Goal: Navigation & Orientation: Understand site structure

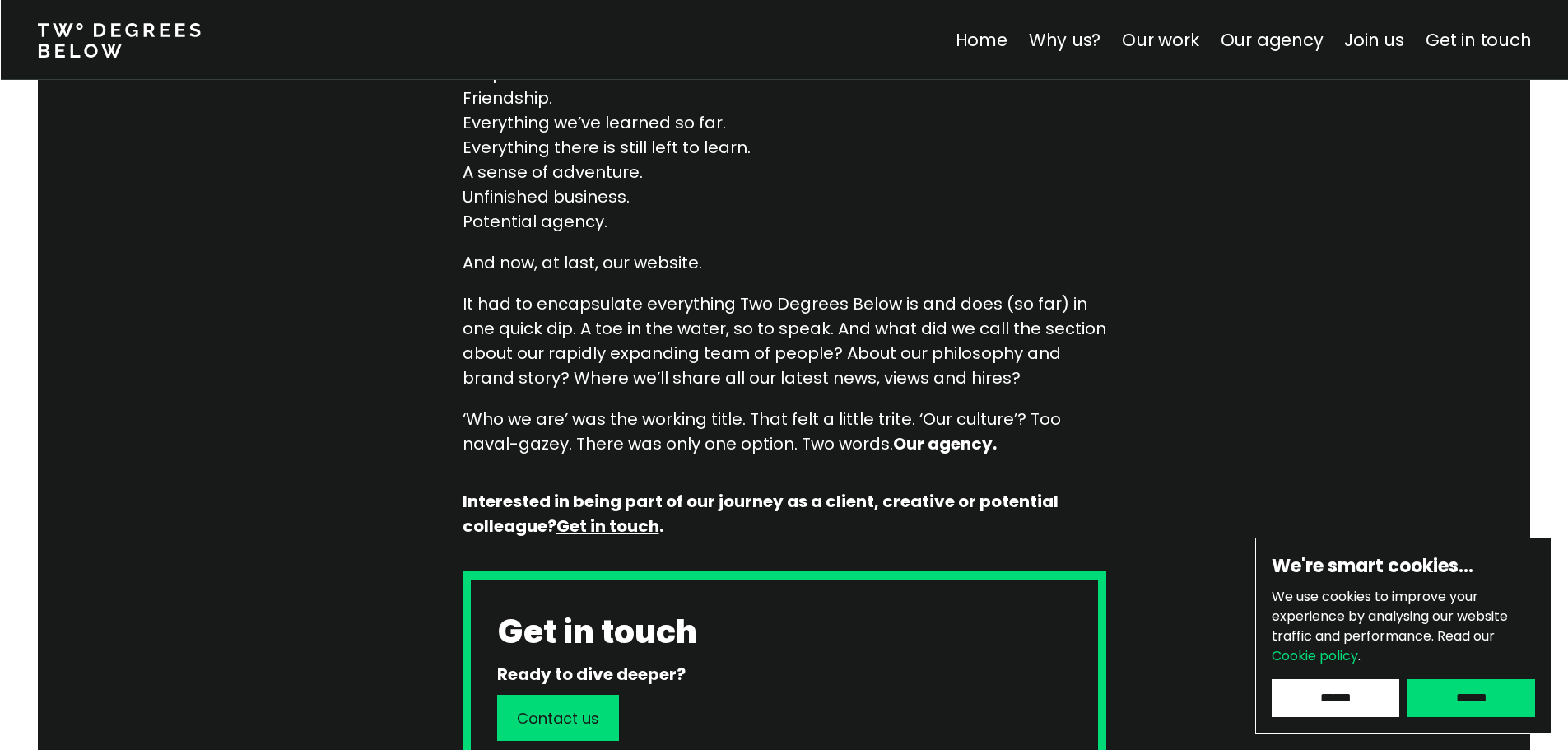
scroll to position [1481, 0]
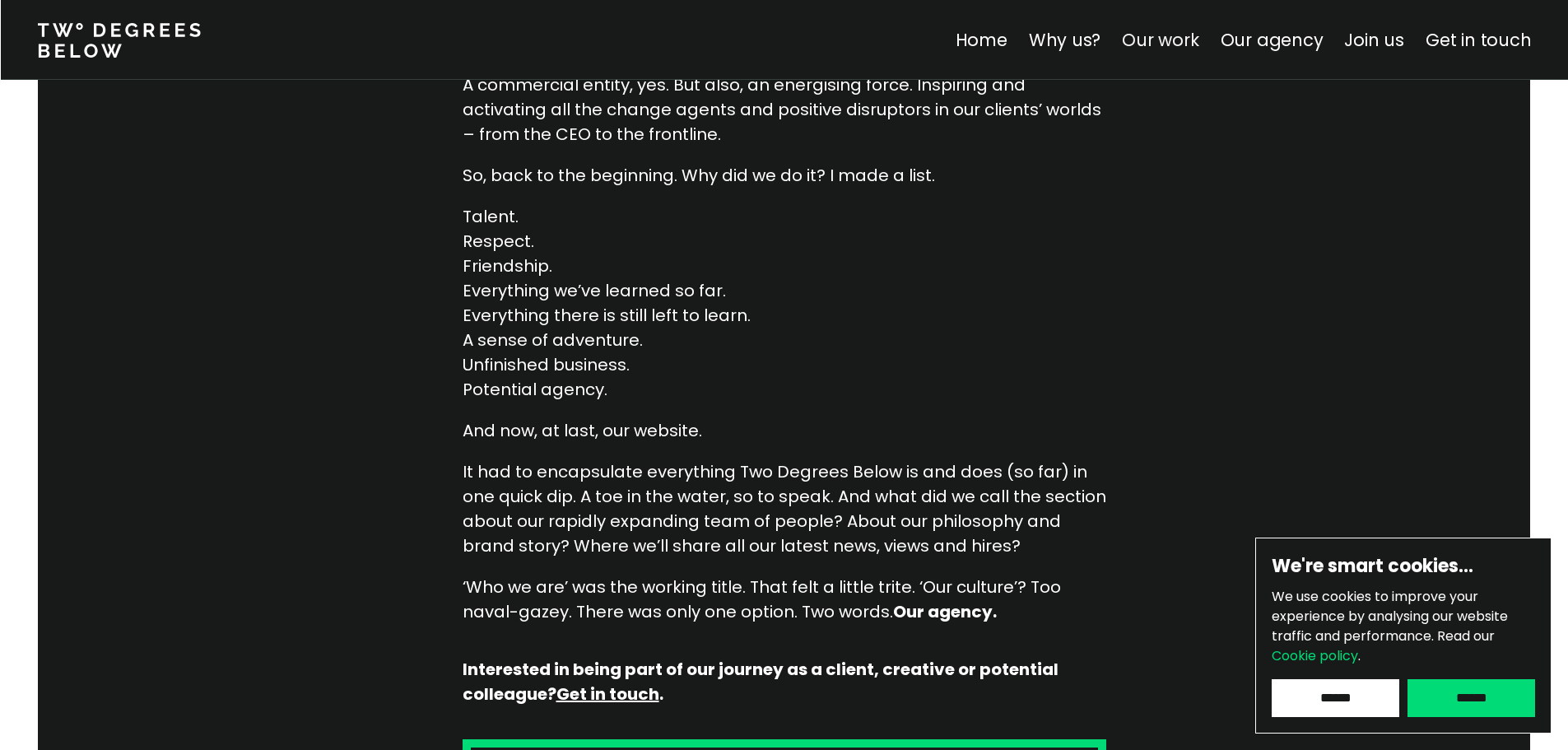
click at [1194, 33] on link "Our work" at bounding box center [1160, 40] width 77 height 24
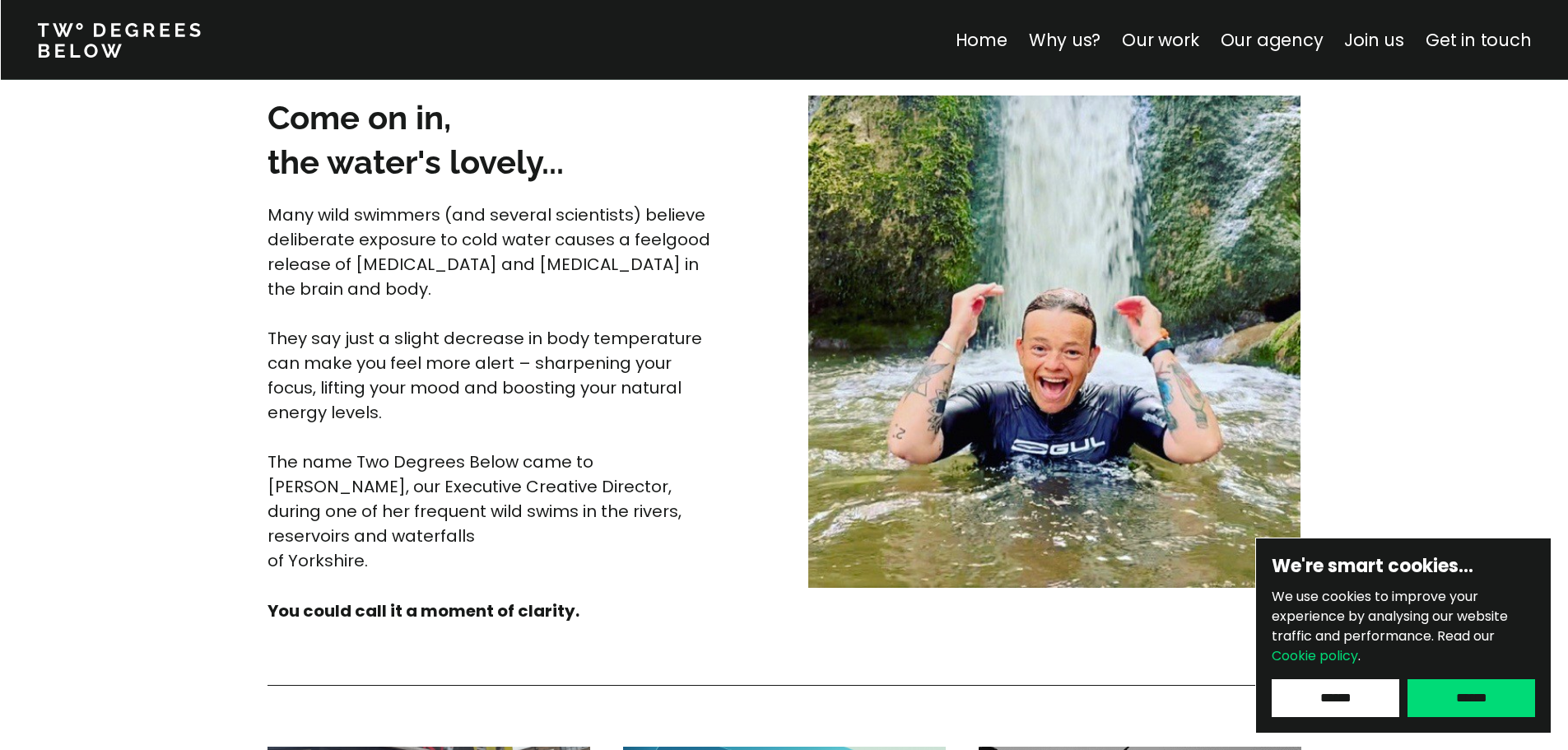
scroll to position [4316, 0]
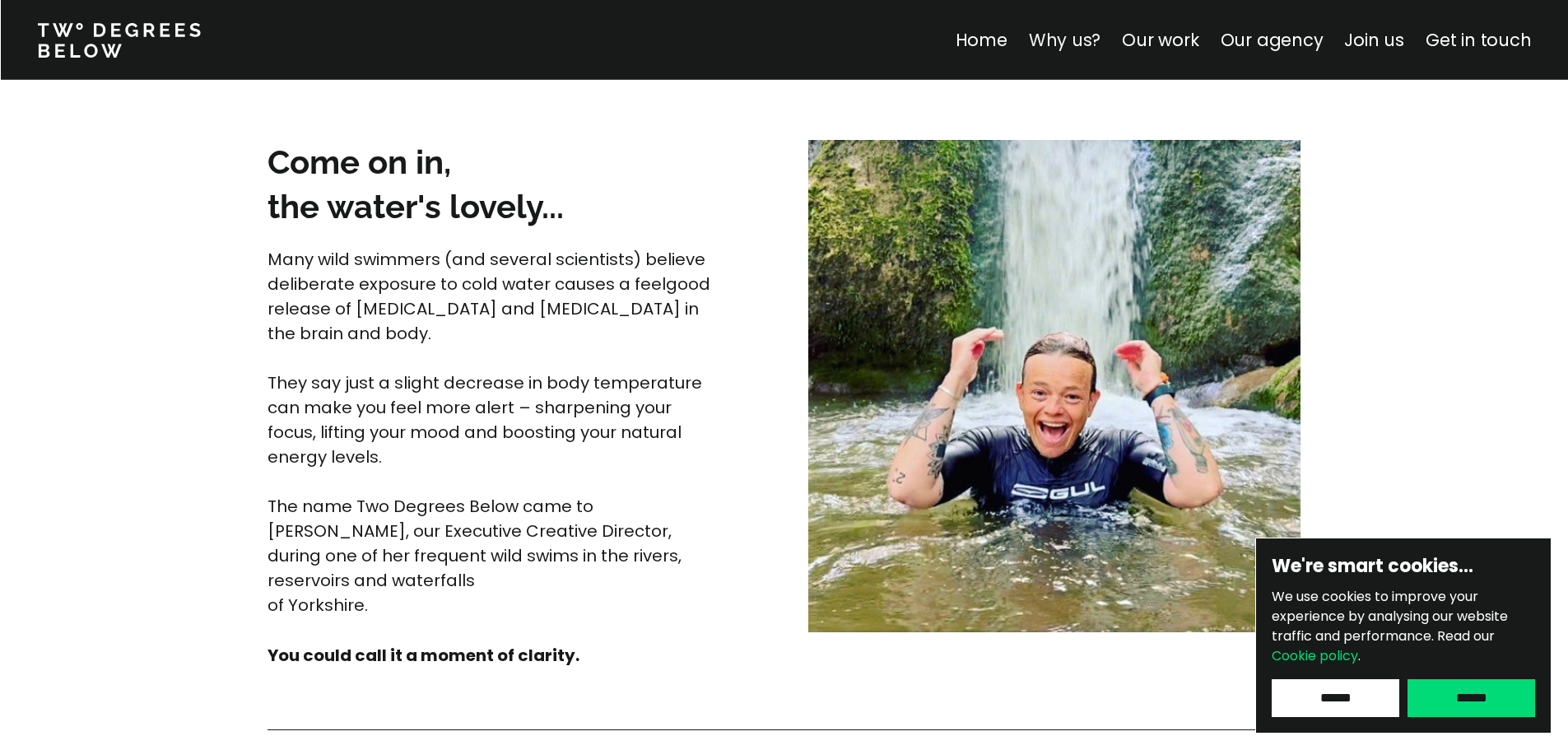
click at [1099, 41] on link "Why us?" at bounding box center [1064, 40] width 72 height 24
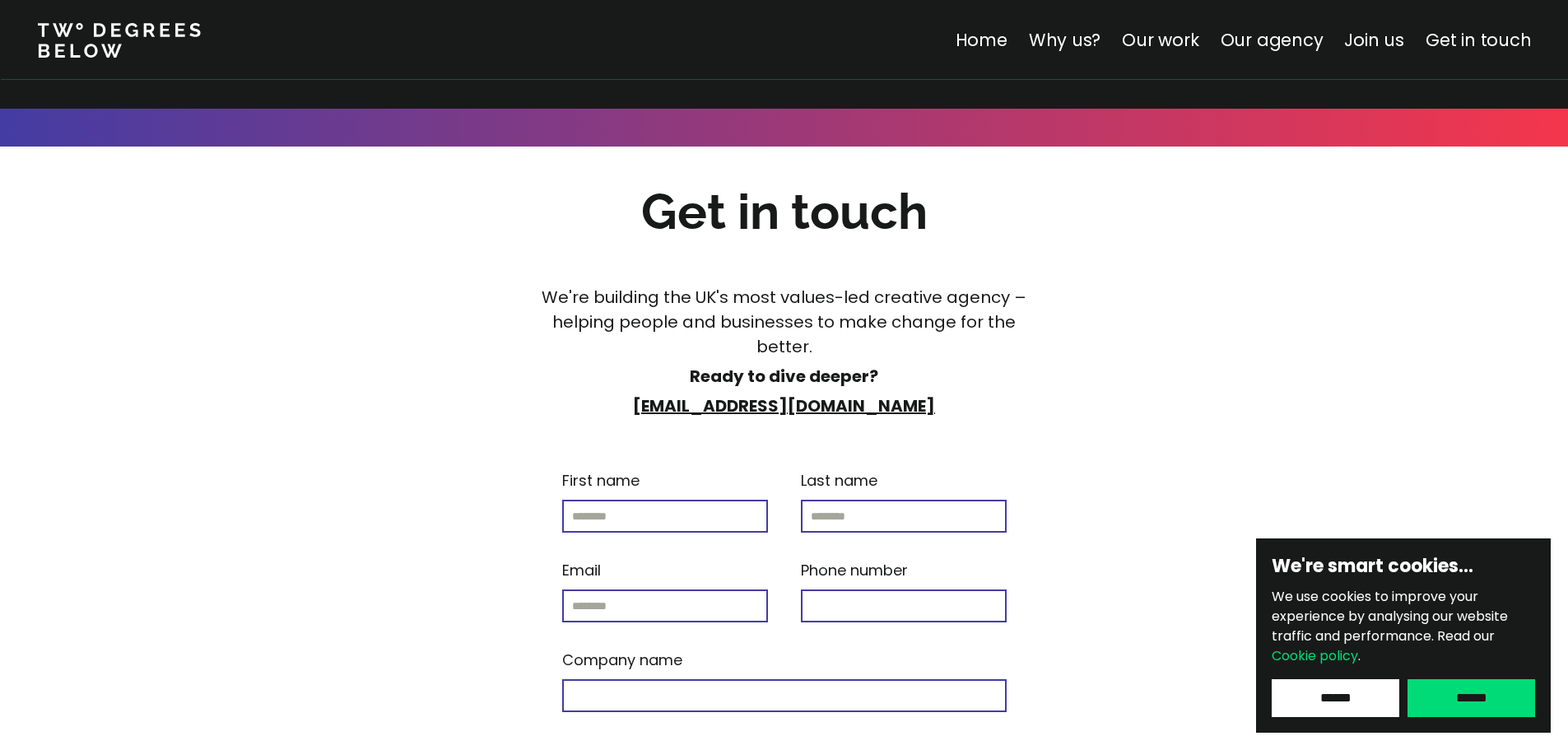
scroll to position [7037, 0]
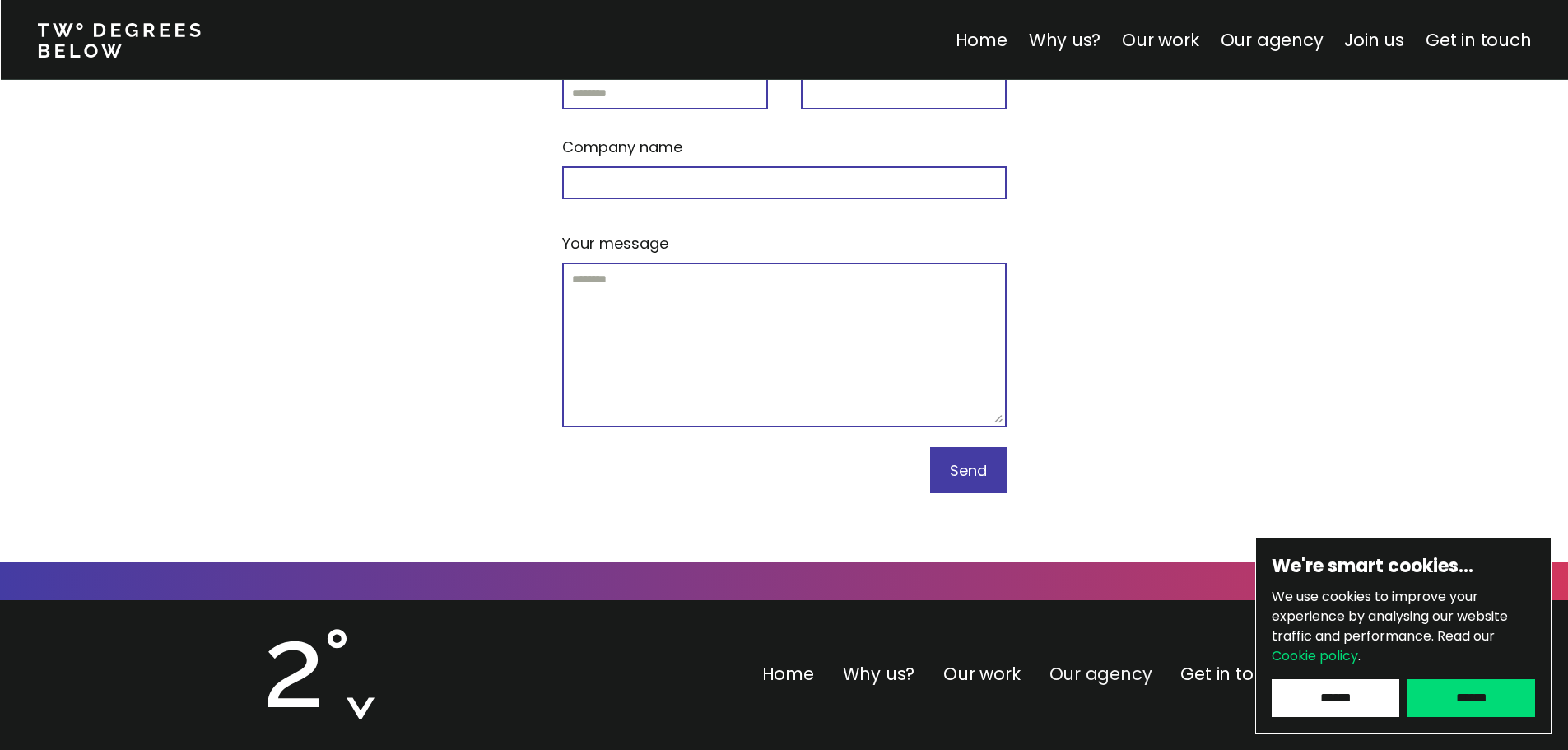
click at [1116, 662] on link "Our agency" at bounding box center [1100, 674] width 103 height 24
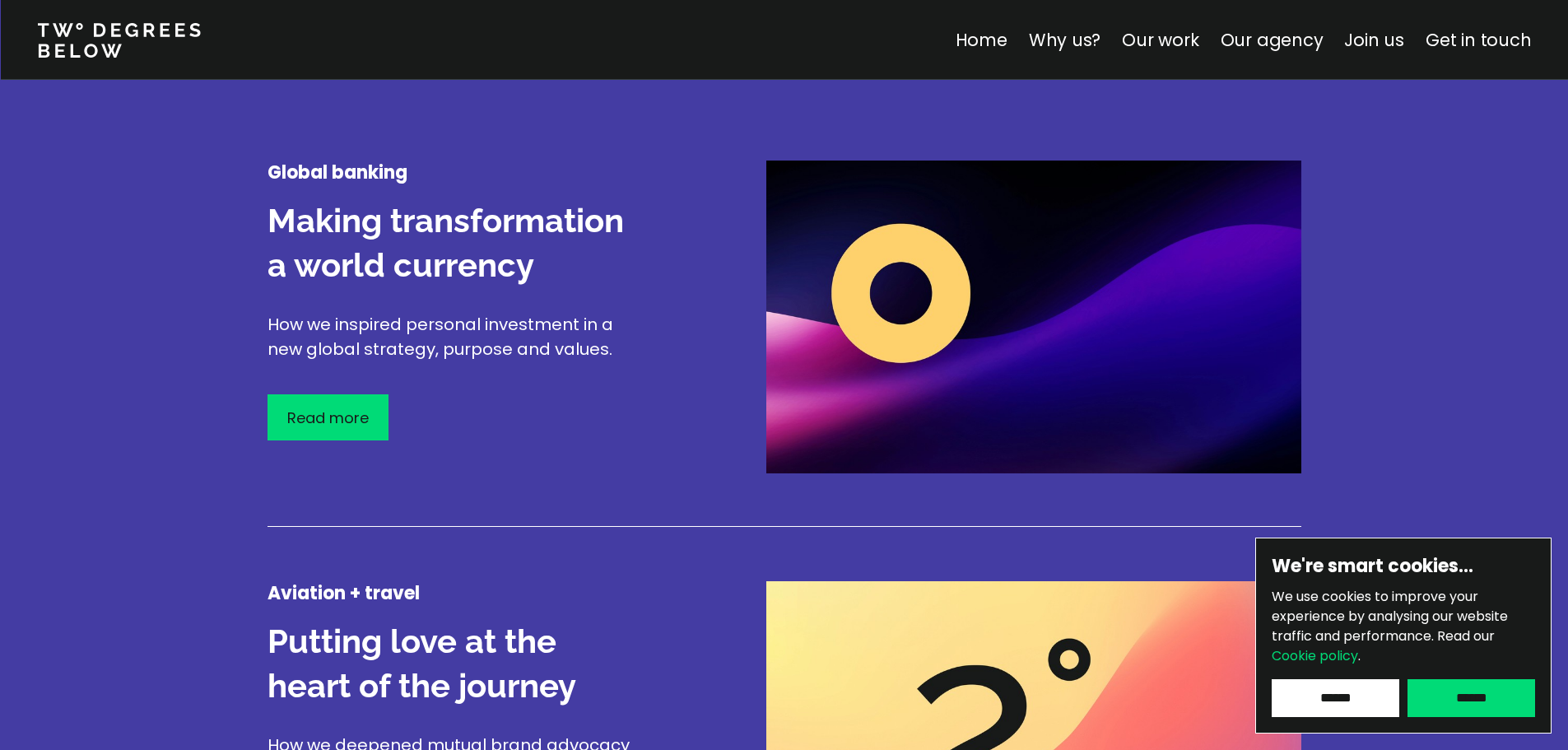
scroll to position [1769, 0]
